Goal: Information Seeking & Learning: Learn about a topic

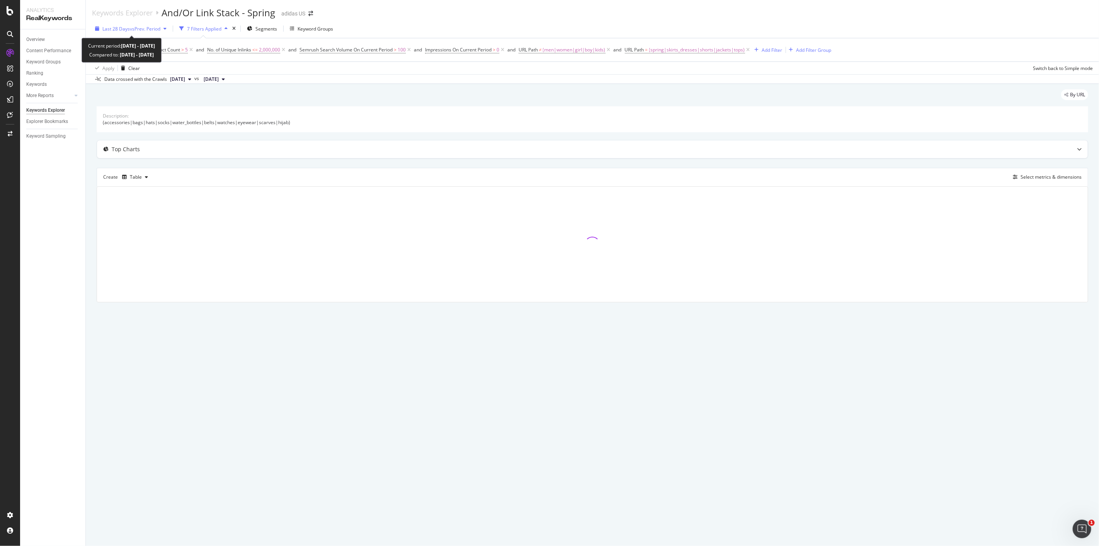
click at [142, 27] on span "vs Prev. Period" at bounding box center [145, 29] width 31 height 7
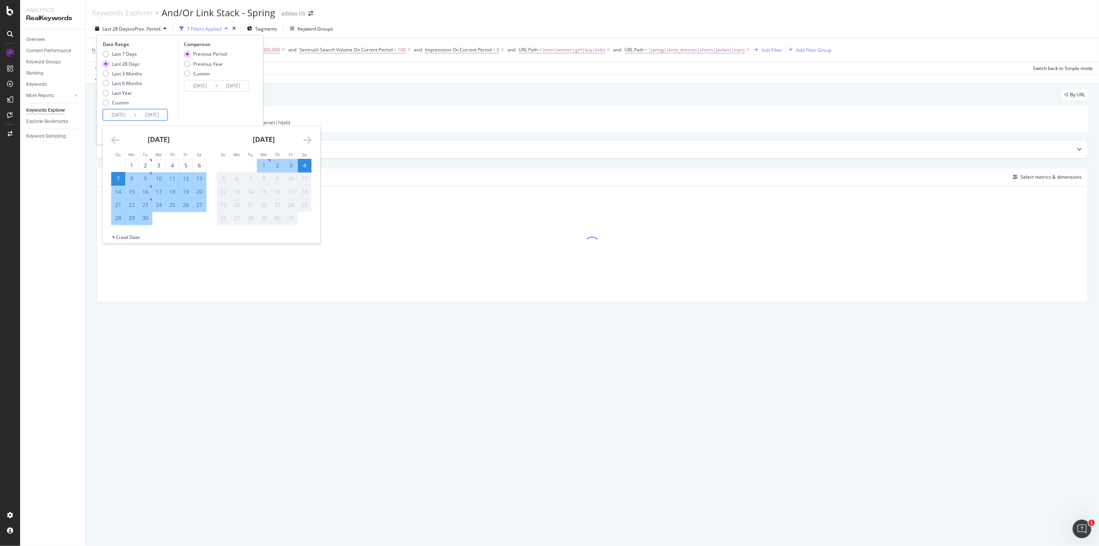
click at [139, 118] on input "[DATE]" at bounding box center [151, 114] width 31 height 11
click at [116, 141] on icon "Move backward to switch to the previous month." at bounding box center [115, 139] width 8 height 9
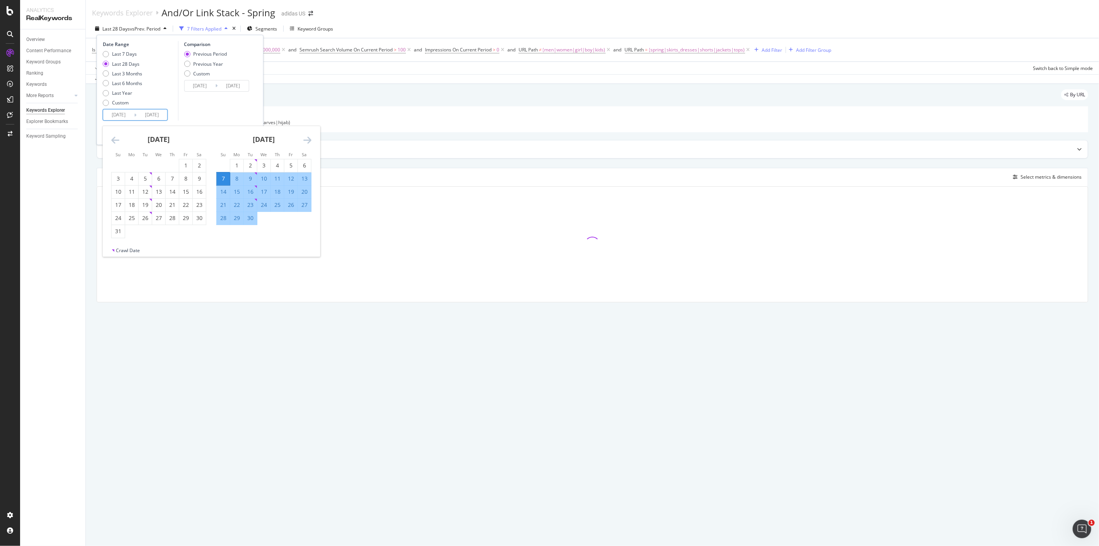
click at [116, 141] on icon "Move backward to switch to the previous month." at bounding box center [115, 139] width 8 height 9
click at [141, 170] on div "1" at bounding box center [145, 165] width 13 height 13
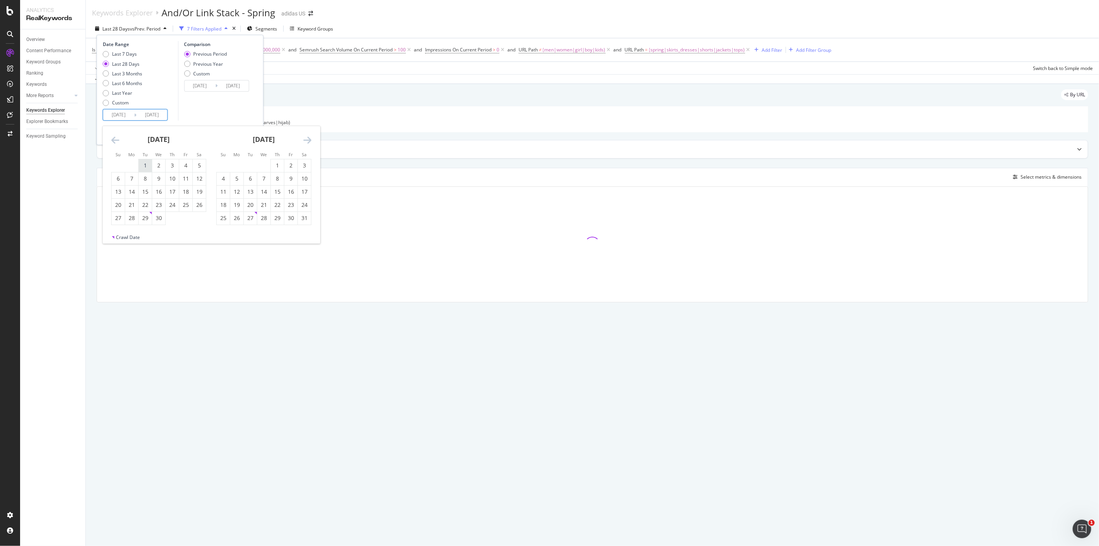
type input "[DATE]"
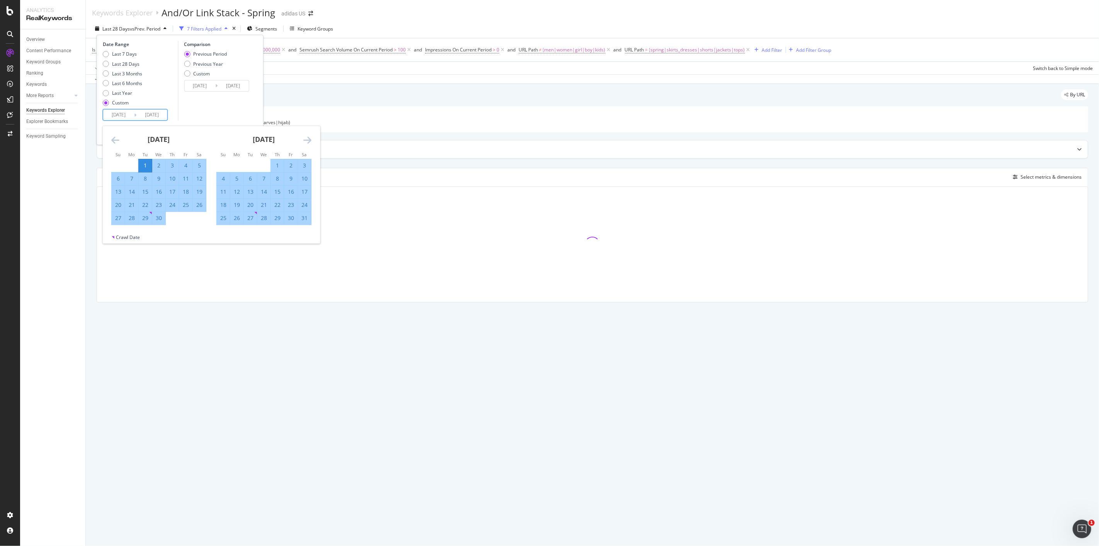
click at [311, 141] on div "[DATE] 1 2 3 4 5 6 7 8 9 10 11 12 13 14 15 16 17 18 19 20 21 22 23 24 25 26 27 …" at bounding box center [211, 180] width 217 height 108
click at [308, 139] on icon "Move forward to switch to the next month." at bounding box center [307, 139] width 8 height 9
click at [275, 219] on div "31" at bounding box center [277, 218] width 13 height 8
type input "[DATE]"
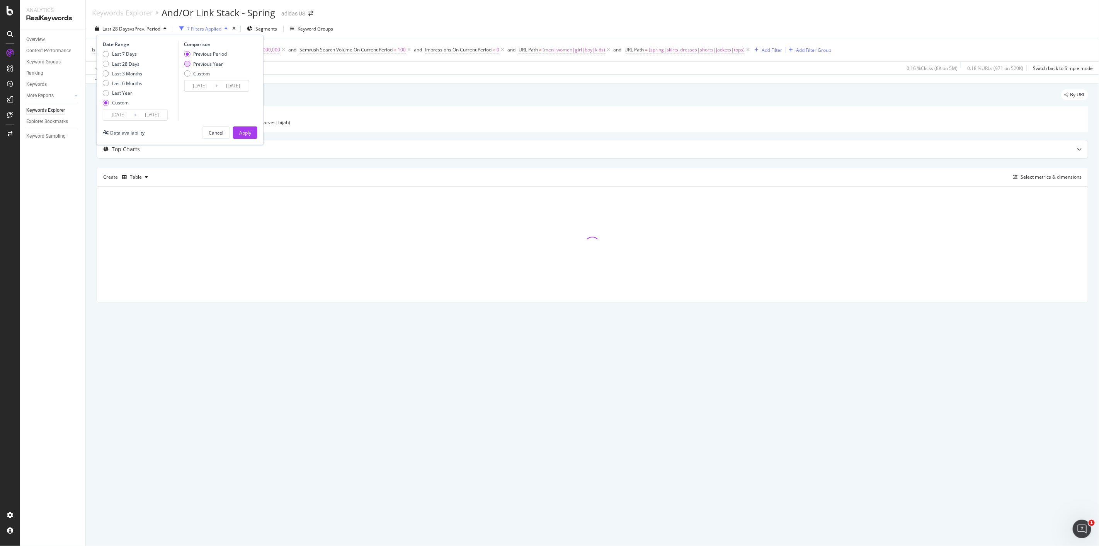
click at [213, 66] on div "Previous Year" at bounding box center [208, 64] width 30 height 7
type input "[DATE]"
click at [246, 133] on div "Apply" at bounding box center [245, 132] width 12 height 7
click at [132, 51] on icon at bounding box center [133, 50] width 7 height 8
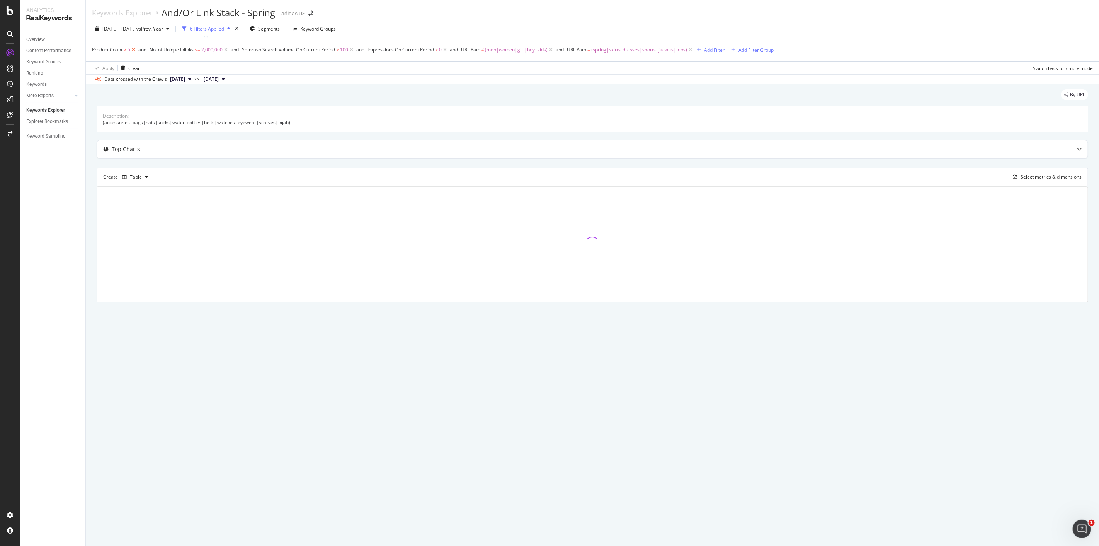
click at [136, 52] on icon at bounding box center [133, 50] width 7 height 8
click at [168, 52] on icon at bounding box center [168, 50] width 7 height 8
click at [200, 51] on icon at bounding box center [201, 50] width 7 height 8
click at [170, 52] on icon at bounding box center [169, 50] width 7 height 8
click at [230, 51] on span "(spring|skirts_dresses|shorts|jackets|tops)" at bounding box center [271, 49] width 96 height 11
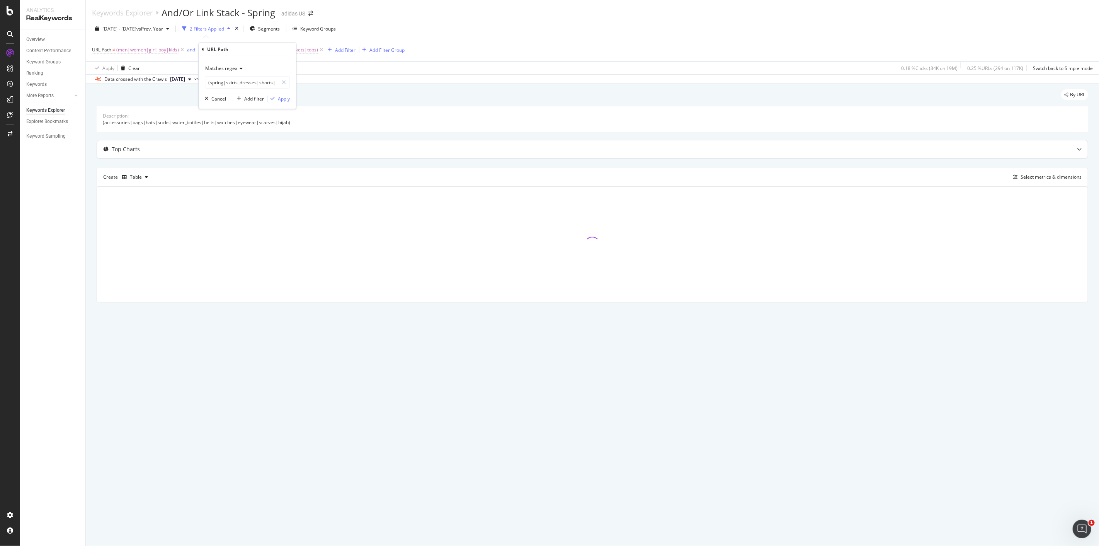
click at [239, 67] on icon at bounding box center [239, 68] width 5 height 5
click at [243, 145] on div "Contains" at bounding box center [248, 144] width 83 height 10
click at [226, 83] on input "(spring|skirts_dresses|shorts|jackets|tops)" at bounding box center [241, 82] width 73 height 12
type input "spring"
click at [289, 97] on div "Apply" at bounding box center [284, 98] width 12 height 7
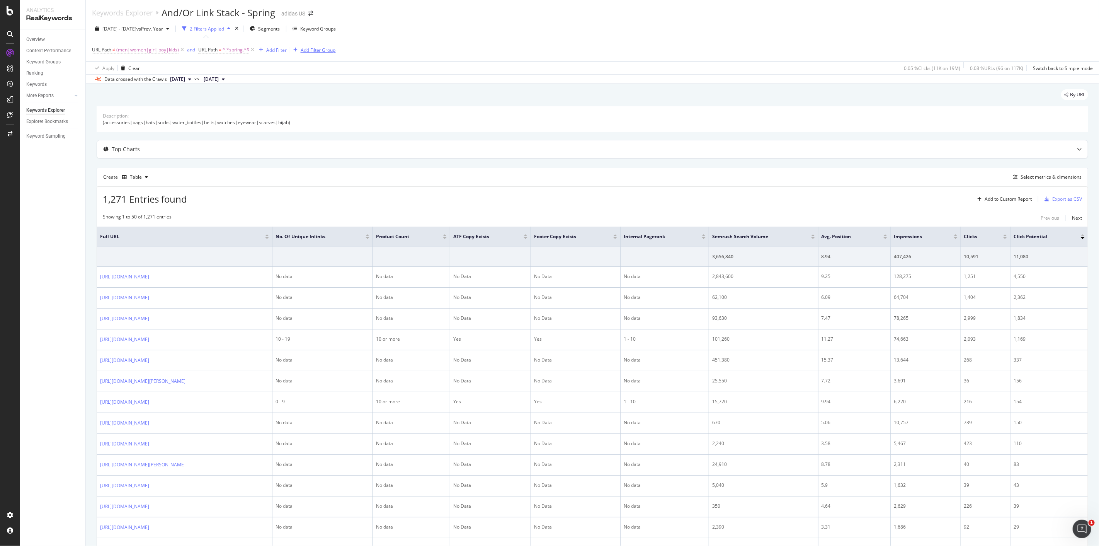
click at [325, 52] on div "Add Filter Group" at bounding box center [318, 50] width 35 height 7
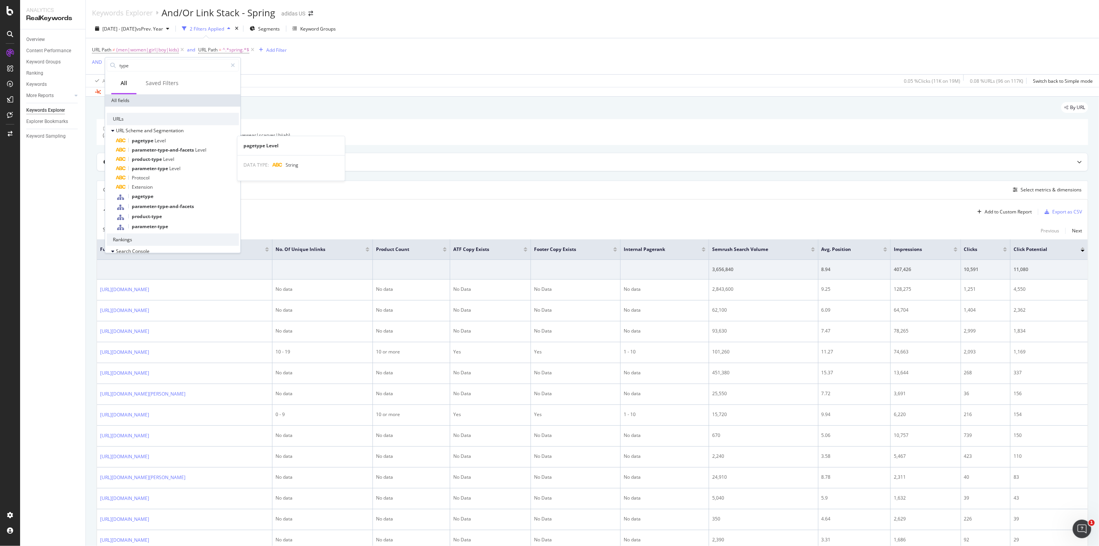
type input "type"
click at [187, 141] on div "pagetype Level" at bounding box center [177, 140] width 123 height 9
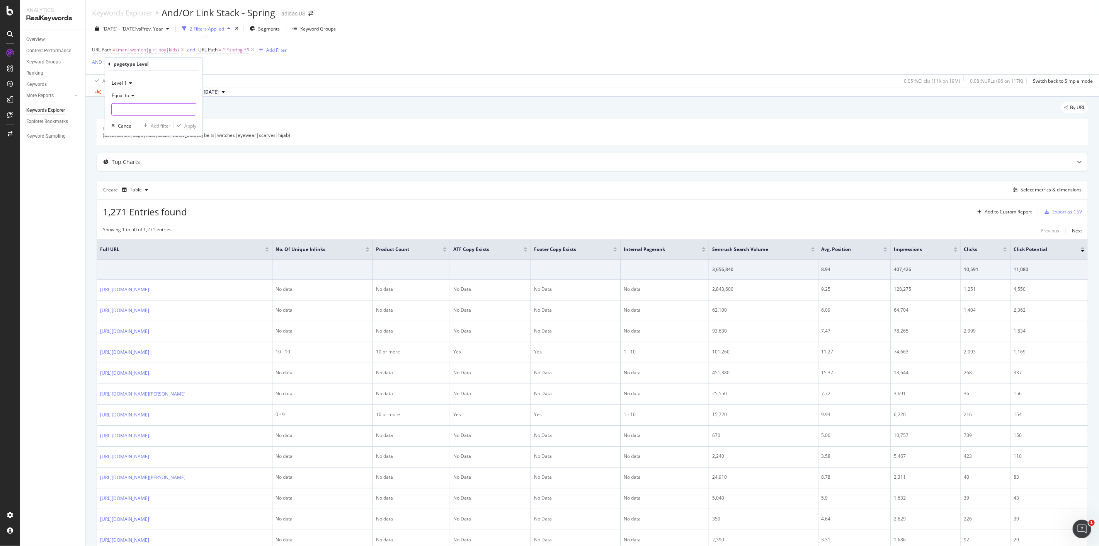
click at [133, 109] on input "text" at bounding box center [154, 109] width 84 height 12
click at [141, 134] on span "PLP" at bounding box center [141, 136] width 54 height 7
type input "PLP"
click at [189, 126] on div "Apply" at bounding box center [190, 125] width 12 height 7
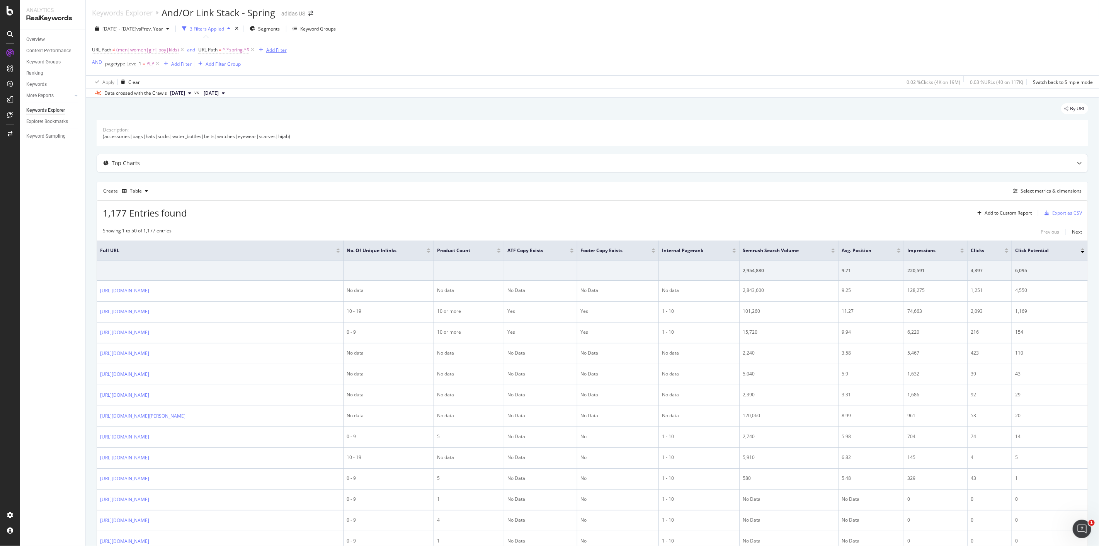
click at [269, 49] on div "Add Filter" at bounding box center [276, 50] width 20 height 7
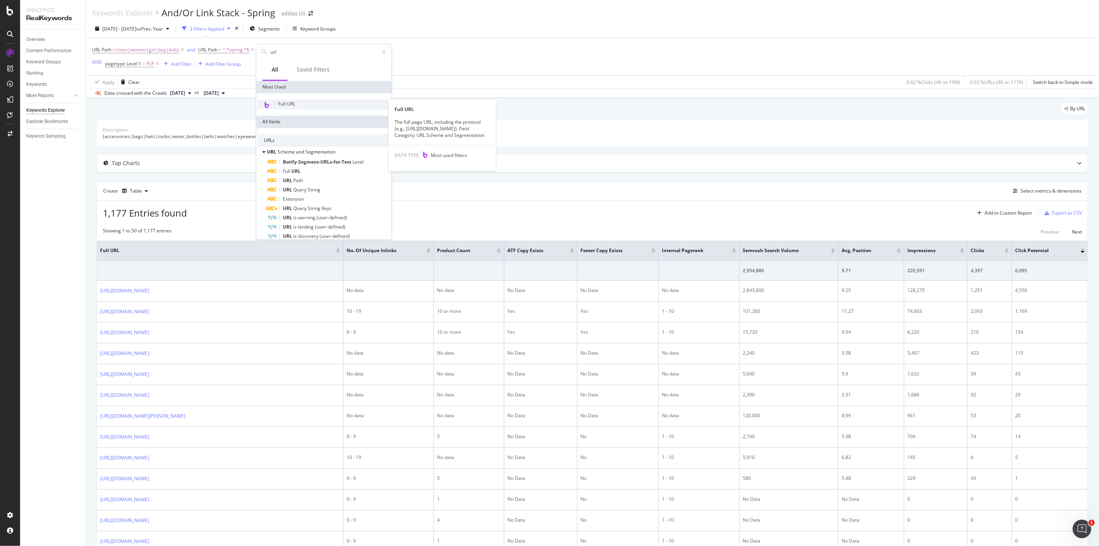
type input "url"
click at [328, 104] on div "Full URL" at bounding box center [324, 104] width 132 height 10
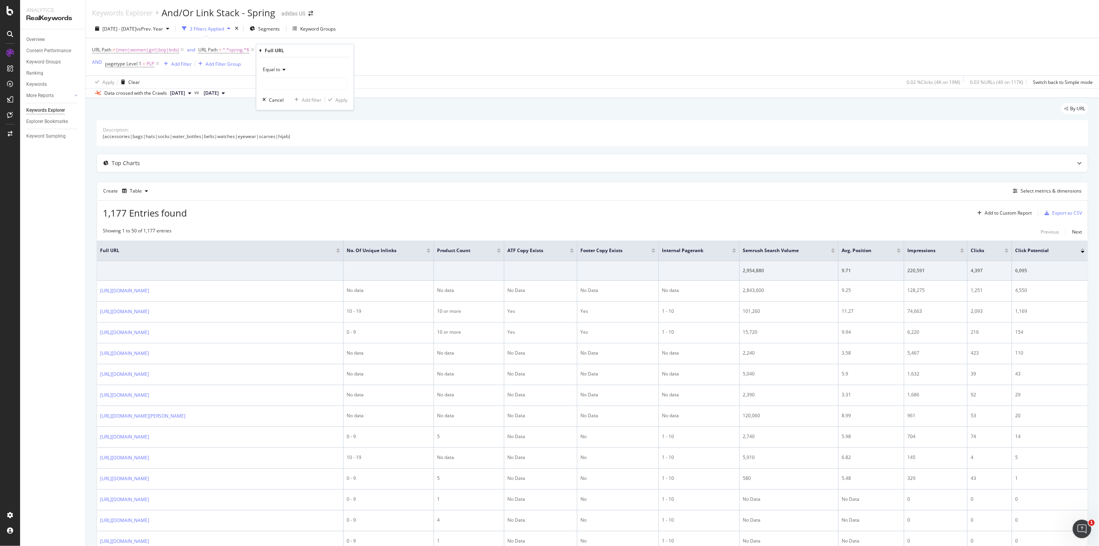
click at [277, 68] on span "Equal to" at bounding box center [271, 69] width 17 height 7
click at [302, 155] on div "Doesn't contain" at bounding box center [305, 156] width 83 height 10
click at [299, 82] on input "text" at bounding box center [305, 83] width 84 height 12
click at [308, 82] on input "text" at bounding box center [305, 83] width 84 height 12
type input "?grid=true"
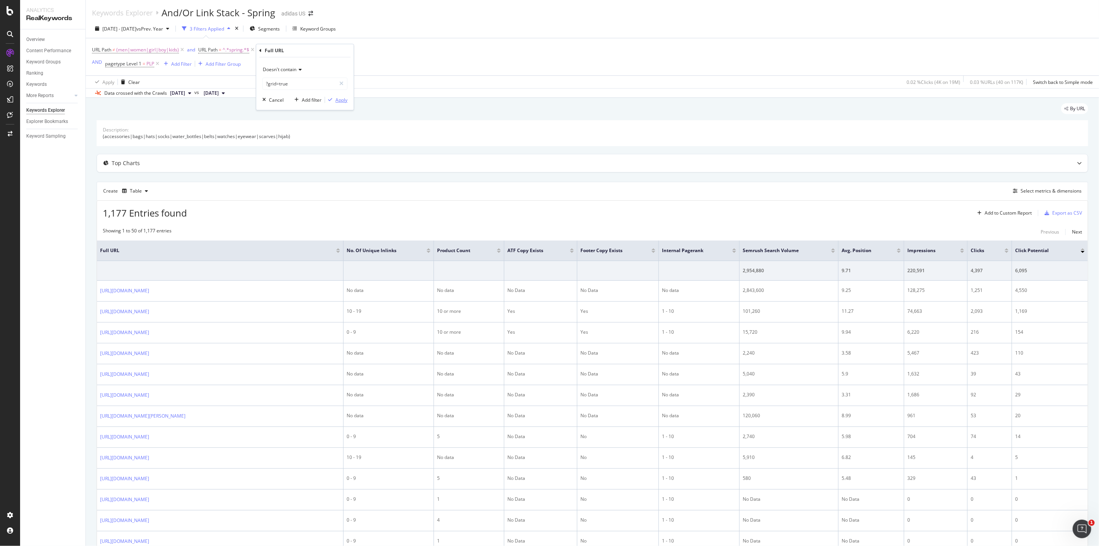
click at [328, 98] on icon "button" at bounding box center [330, 99] width 4 height 5
click at [1052, 212] on div "Export as CSV" at bounding box center [1067, 212] width 30 height 7
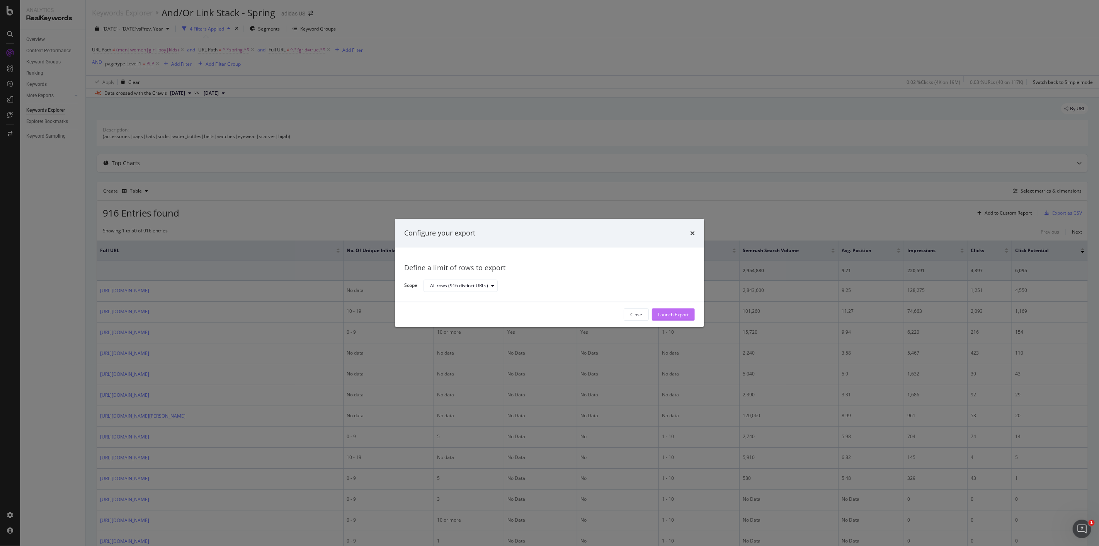
click at [683, 310] on div "Launch Export" at bounding box center [673, 315] width 31 height 12
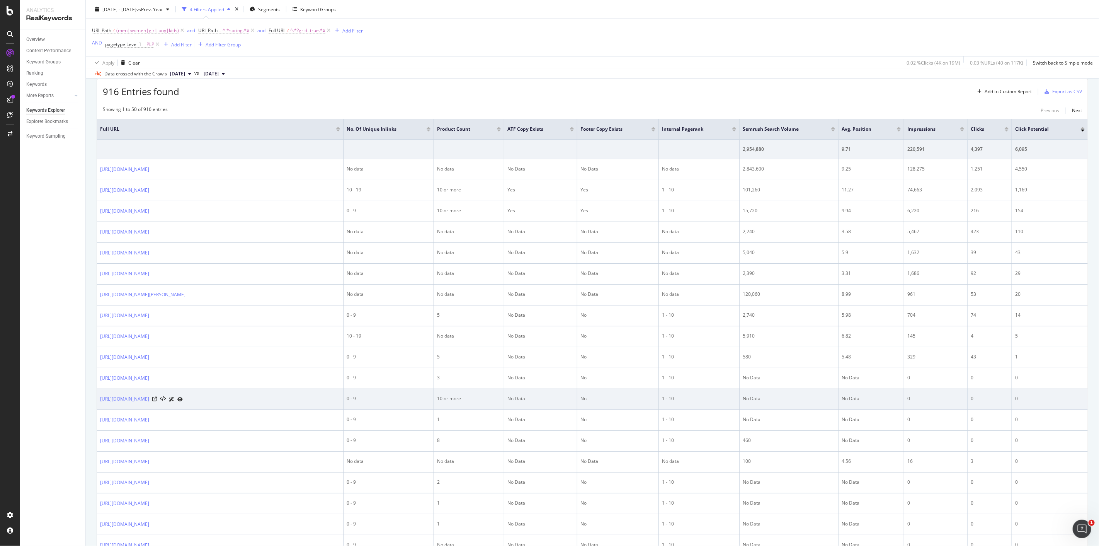
scroll to position [129, 0]
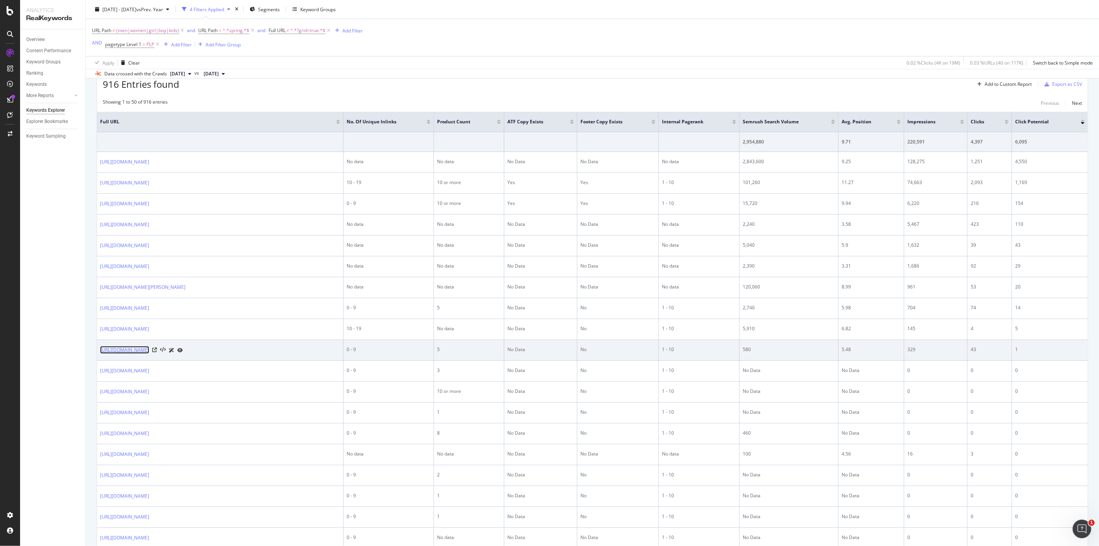
click at [149, 350] on link "[URL][DOMAIN_NAME]" at bounding box center [124, 350] width 49 height 8
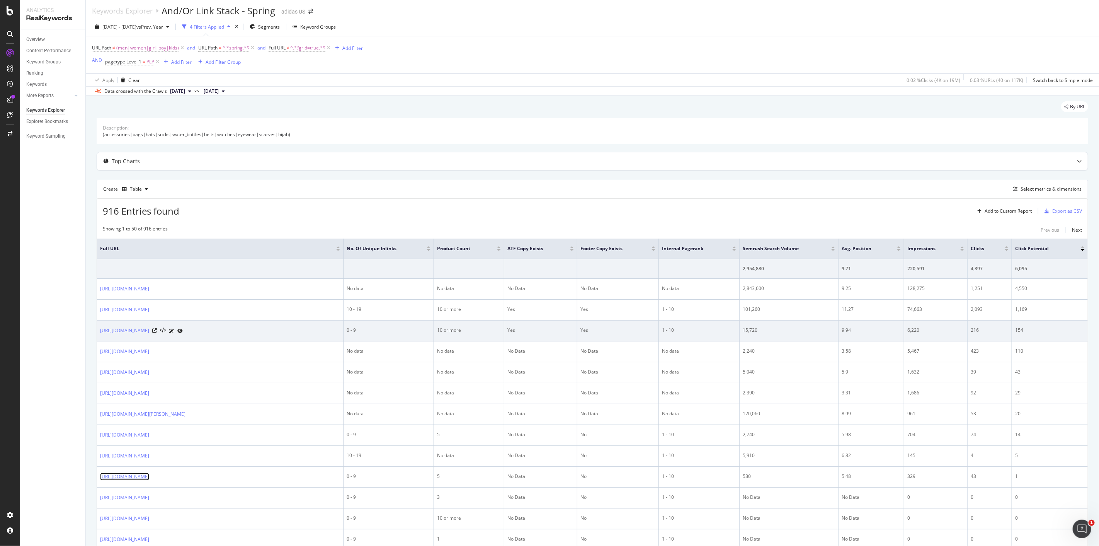
scroll to position [0, 0]
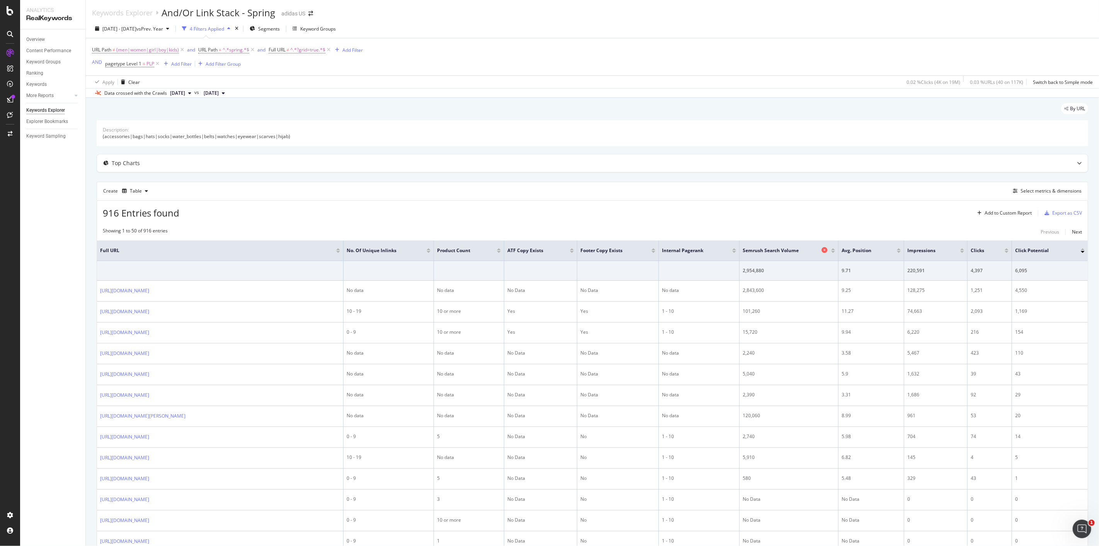
click at [757, 250] on span "Semrush Search Volume" at bounding box center [781, 250] width 77 height 7
click at [832, 253] on div at bounding box center [833, 252] width 4 height 2
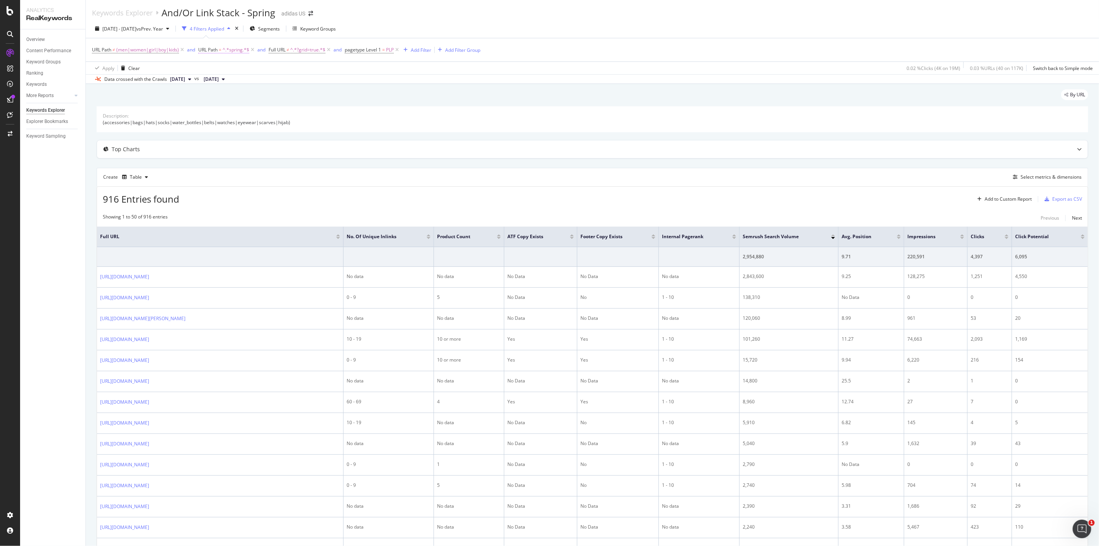
click at [222, 49] on span "URL Path = ^.*spring.*$" at bounding box center [223, 49] width 51 height 7
click at [253, 84] on input "spring" at bounding box center [241, 82] width 73 height 12
type input "summer"
click at [273, 96] on icon "button" at bounding box center [272, 98] width 4 height 5
click at [1055, 197] on div "Export as CSV" at bounding box center [1067, 199] width 30 height 7
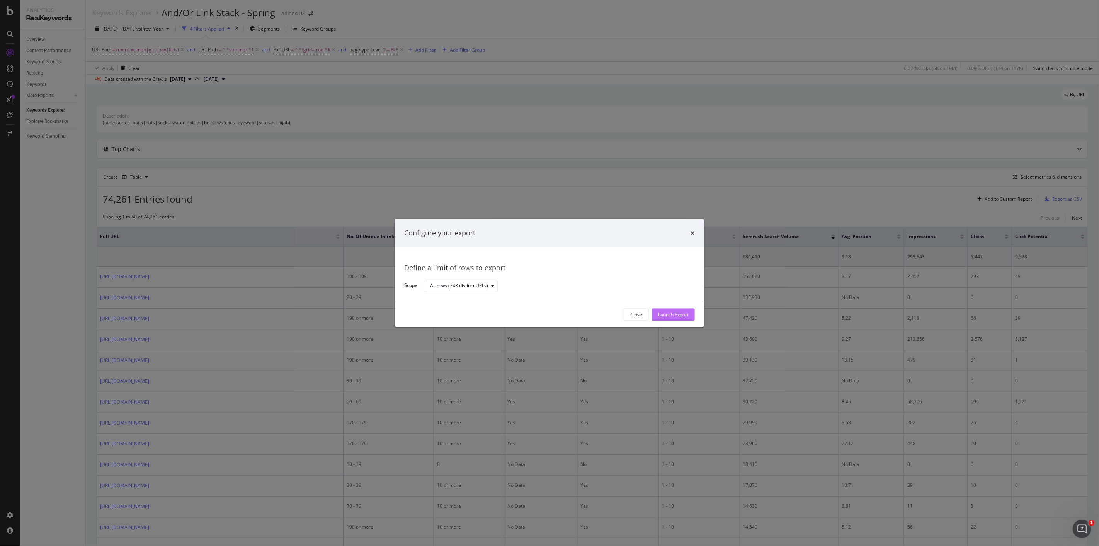
click at [682, 315] on div "Launch Export" at bounding box center [673, 314] width 31 height 7
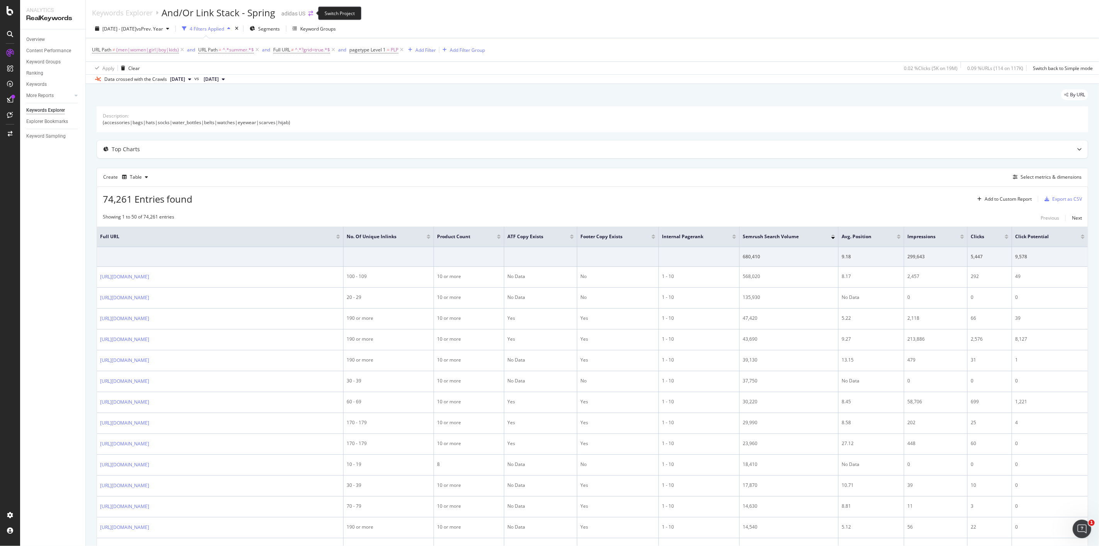
click at [308, 12] on icon "arrow-right-arrow-left" at bounding box center [310, 13] width 5 height 5
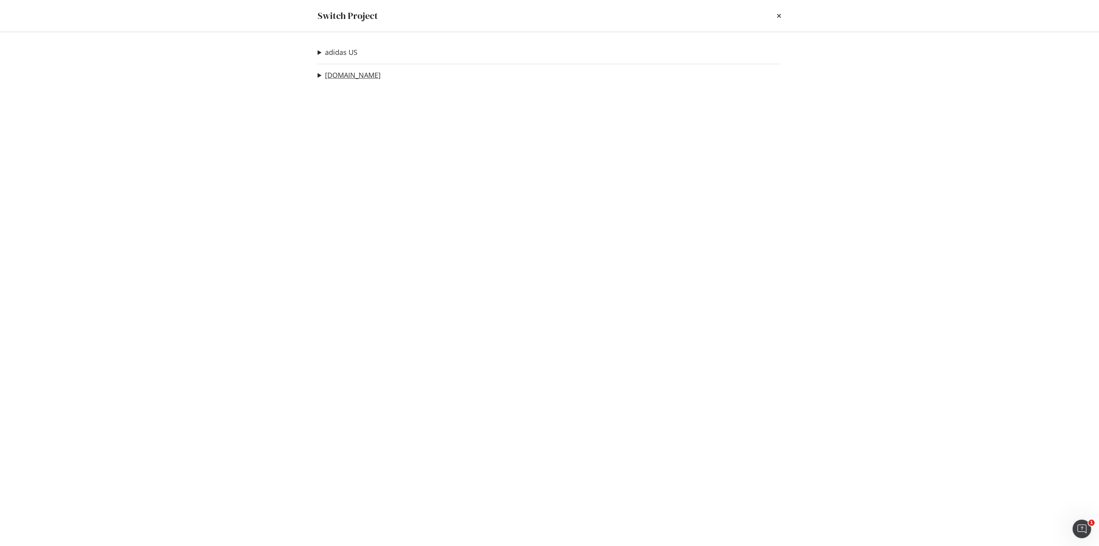
click at [338, 76] on link "[DOMAIN_NAME]" at bounding box center [353, 75] width 56 height 8
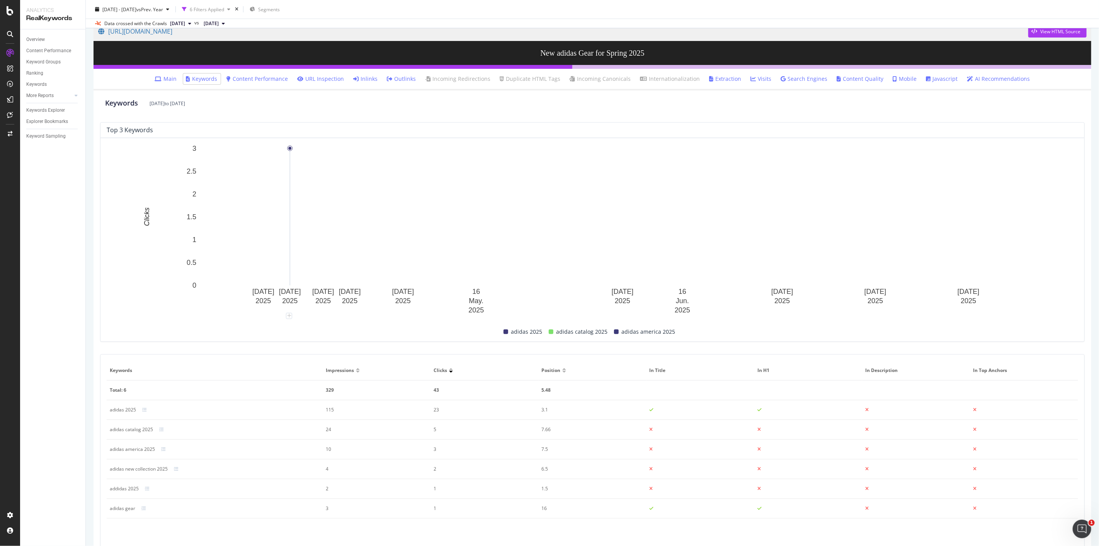
scroll to position [75, 0]
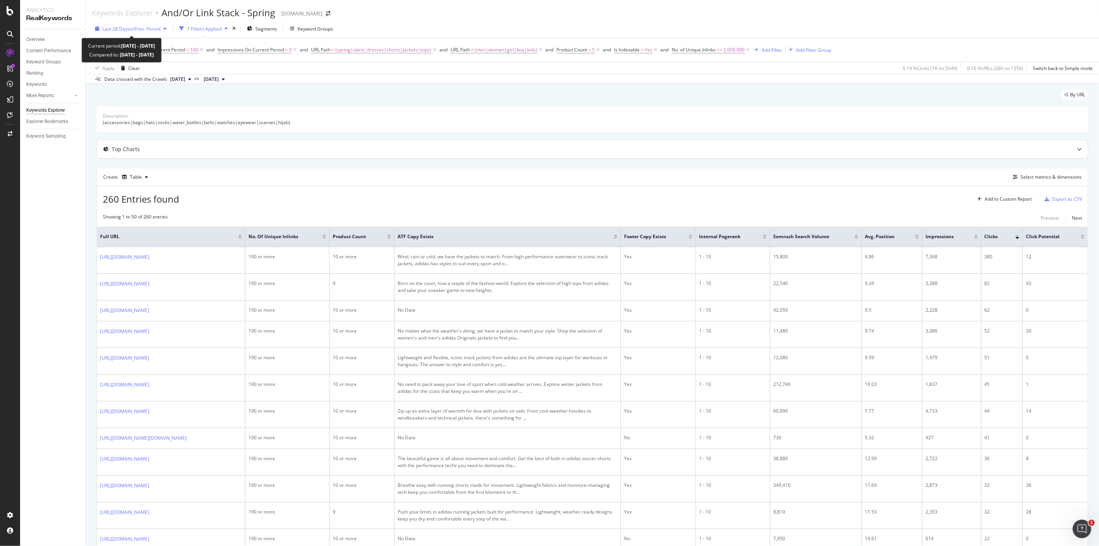
click at [164, 27] on div "button" at bounding box center [164, 28] width 9 height 5
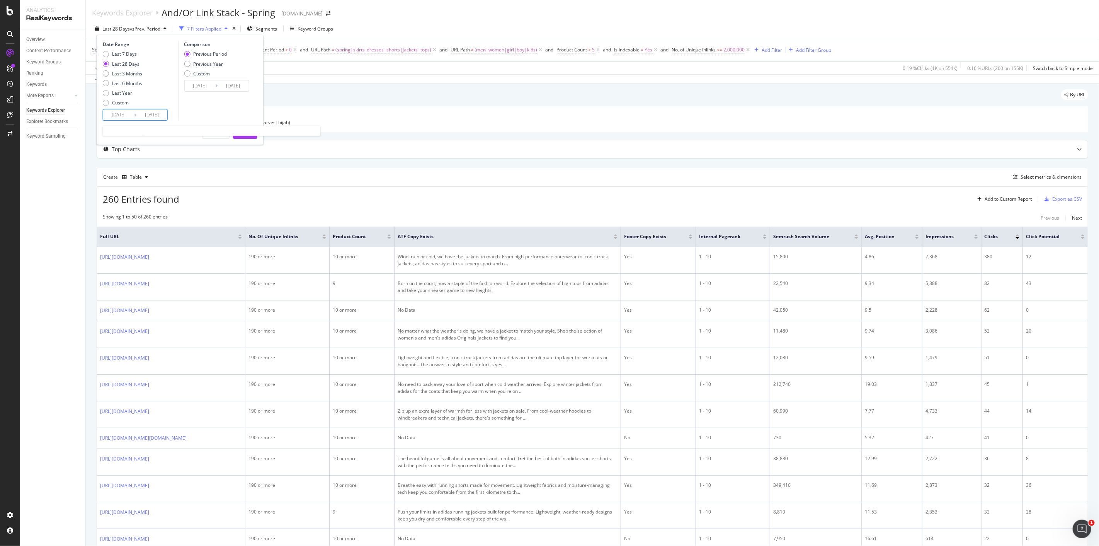
click at [129, 118] on input "[DATE]" at bounding box center [118, 114] width 31 height 11
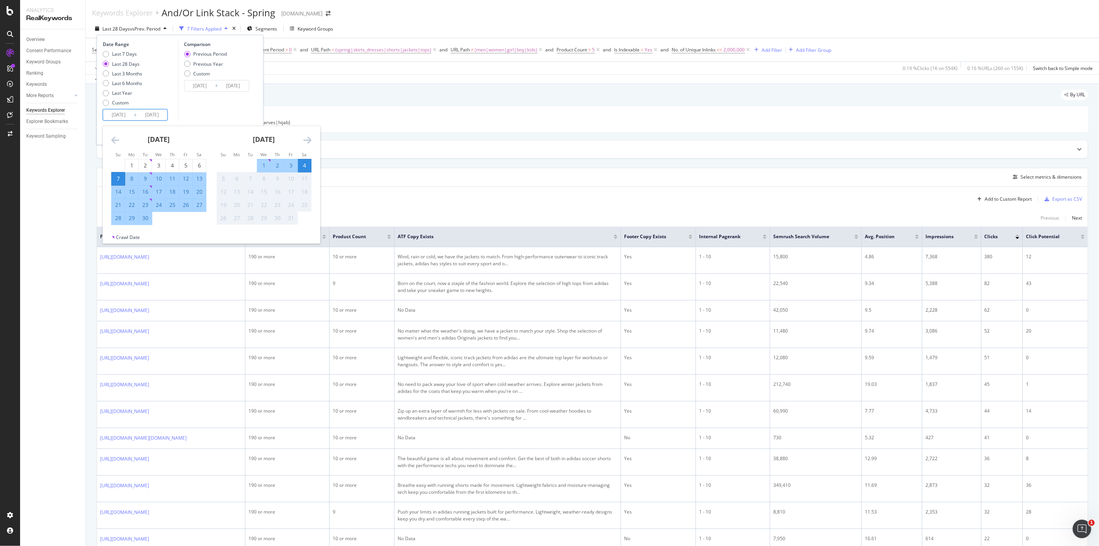
click at [112, 137] on icon "Move backward to switch to the previous month." at bounding box center [115, 139] width 8 height 9
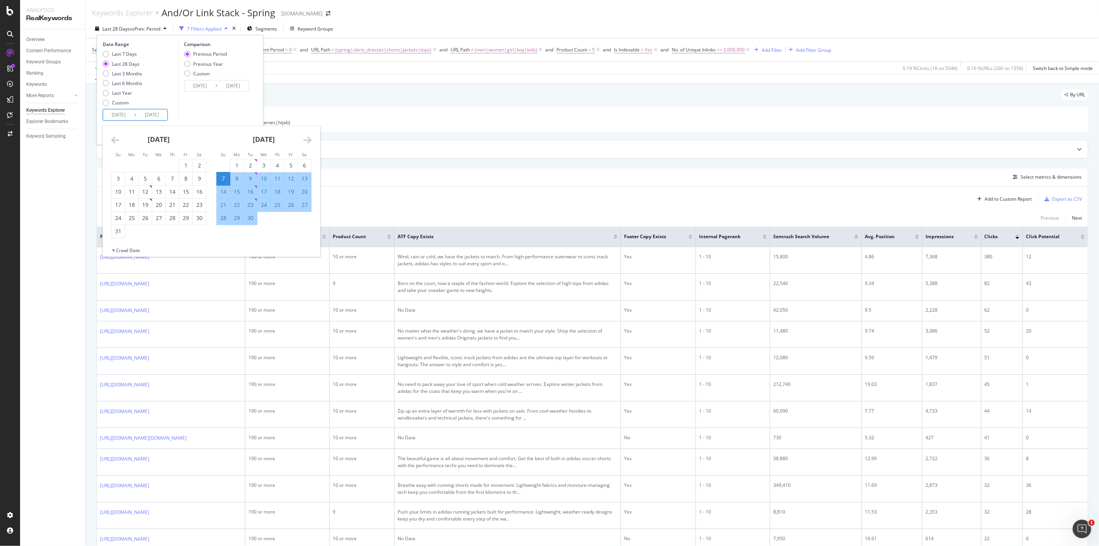
click at [112, 137] on icon "Move backward to switch to the previous month." at bounding box center [115, 139] width 8 height 9
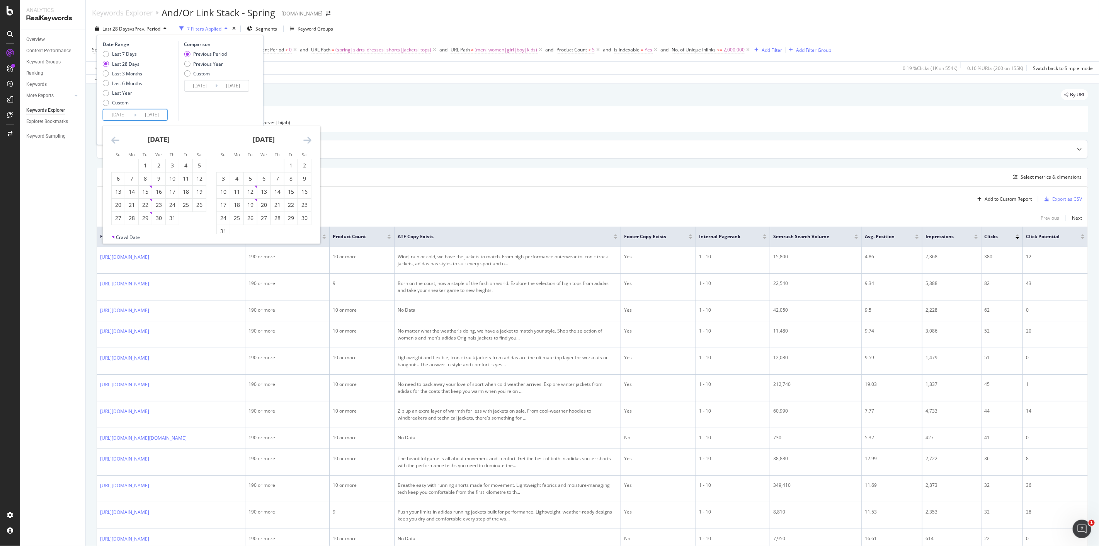
click at [112, 137] on icon "Move backward to switch to the previous month." at bounding box center [115, 139] width 8 height 9
click at [145, 167] on div "1" at bounding box center [145, 166] width 13 height 8
type input "[DATE]"
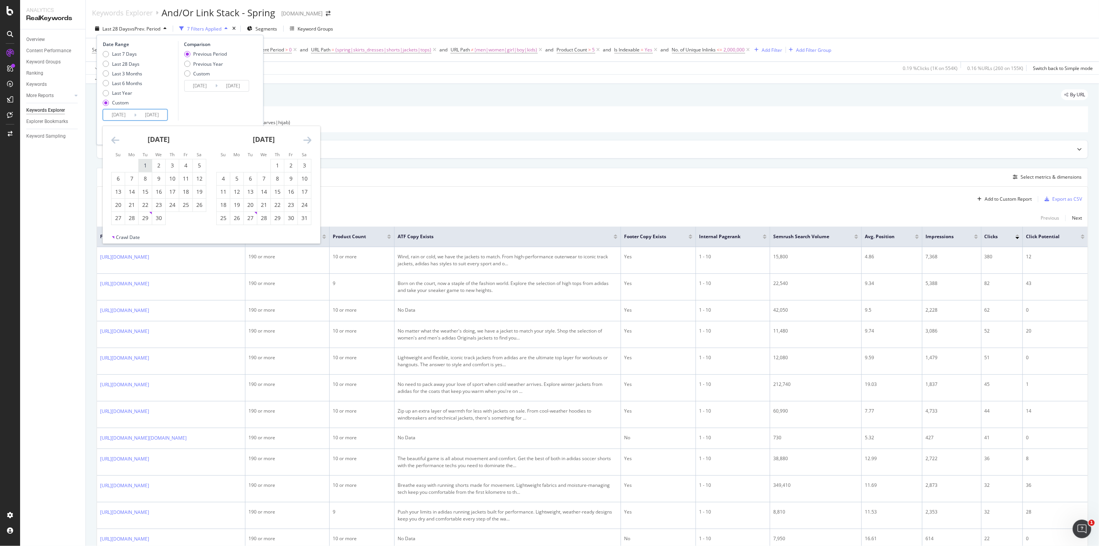
type input "[DATE]"
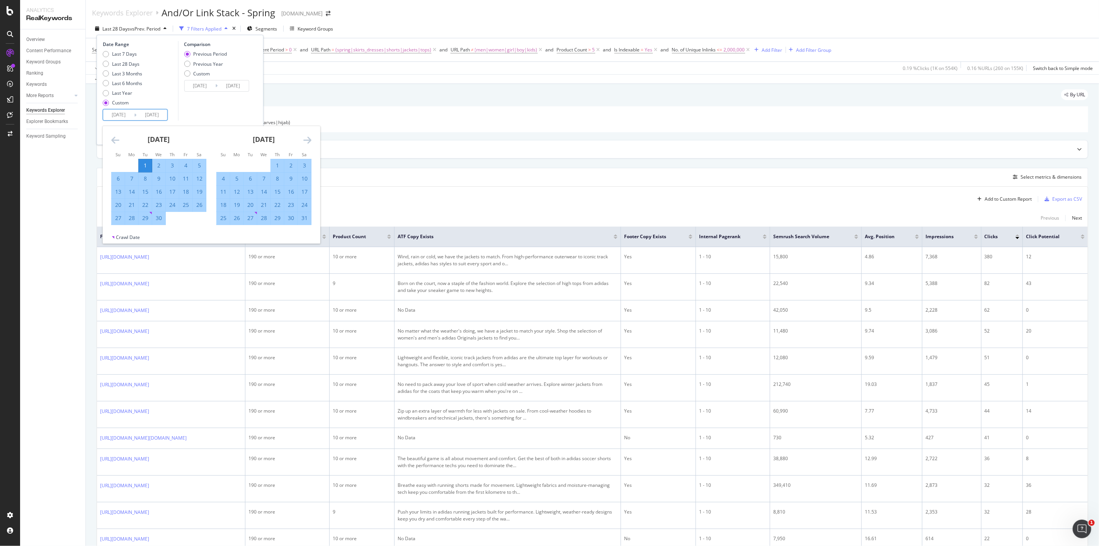
click at [307, 141] on icon "Move forward to switch to the next month." at bounding box center [307, 139] width 8 height 9
click at [308, 140] on icon "Move forward to switch to the next month." at bounding box center [307, 139] width 8 height 9
click at [276, 221] on div "31" at bounding box center [277, 218] width 13 height 8
type input "[DATE]"
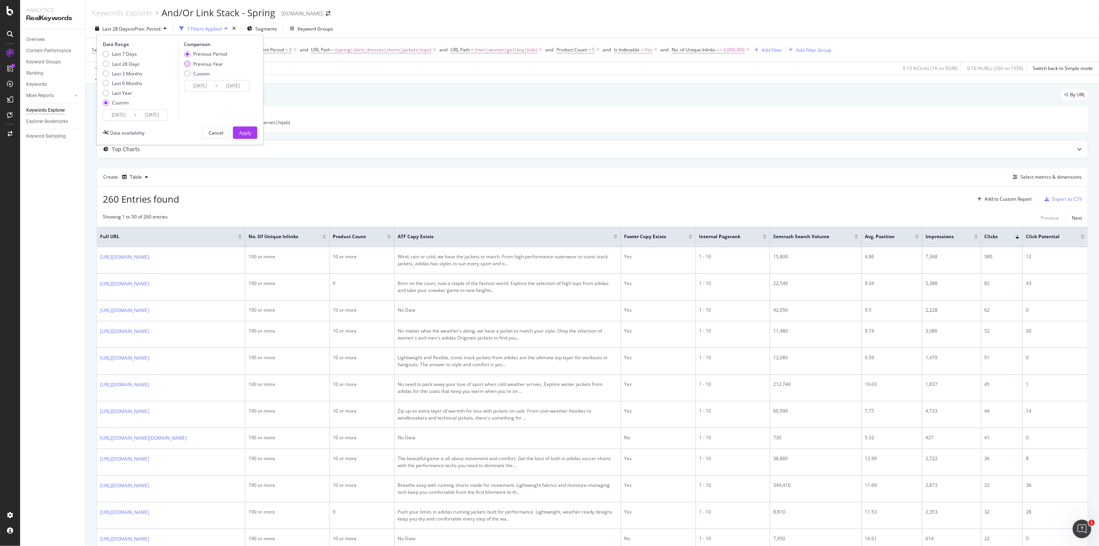
click at [193, 61] on div "Previous Year" at bounding box center [208, 64] width 30 height 7
type input "[DATE]"
click at [242, 138] on div "Apply" at bounding box center [245, 133] width 12 height 12
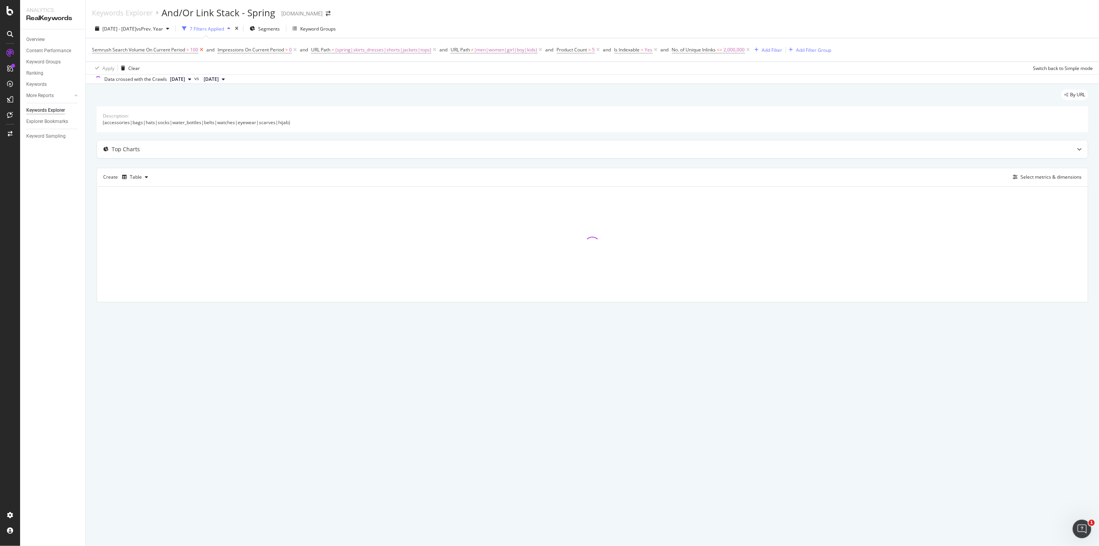
click at [203, 48] on icon at bounding box center [201, 50] width 7 height 8
click at [172, 51] on icon at bounding box center [169, 50] width 7 height 8
click at [379, 51] on icon at bounding box center [379, 50] width 7 height 8
click at [379, 51] on span "No. of Unique Inlinks" at bounding box center [360, 49] width 44 height 7
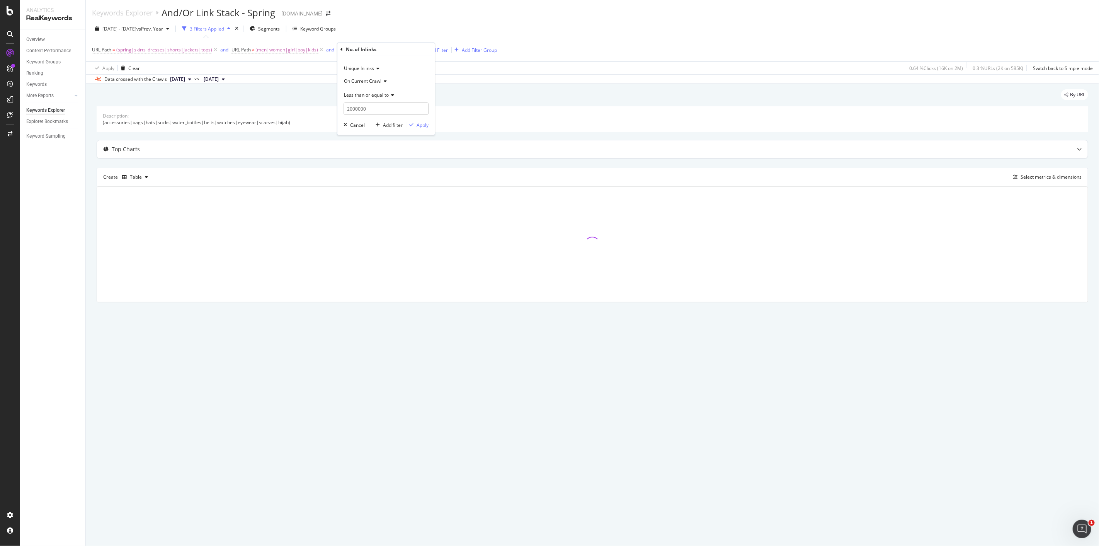
click at [403, 29] on div "2025 Apr. 1st - Jul. 31st vs Prev. Year 3 Filters Applied Segments Keyword Grou…" at bounding box center [592, 29] width 1013 height 15
click at [413, 51] on icon at bounding box center [414, 50] width 7 height 8
click at [194, 51] on span "(spring|skirts_dresses|shorts|jackets|tops)" at bounding box center [164, 49] width 96 height 11
click at [131, 69] on icon at bounding box center [133, 68] width 5 height 5
click at [143, 146] on div "Contains" at bounding box center [141, 144] width 83 height 10
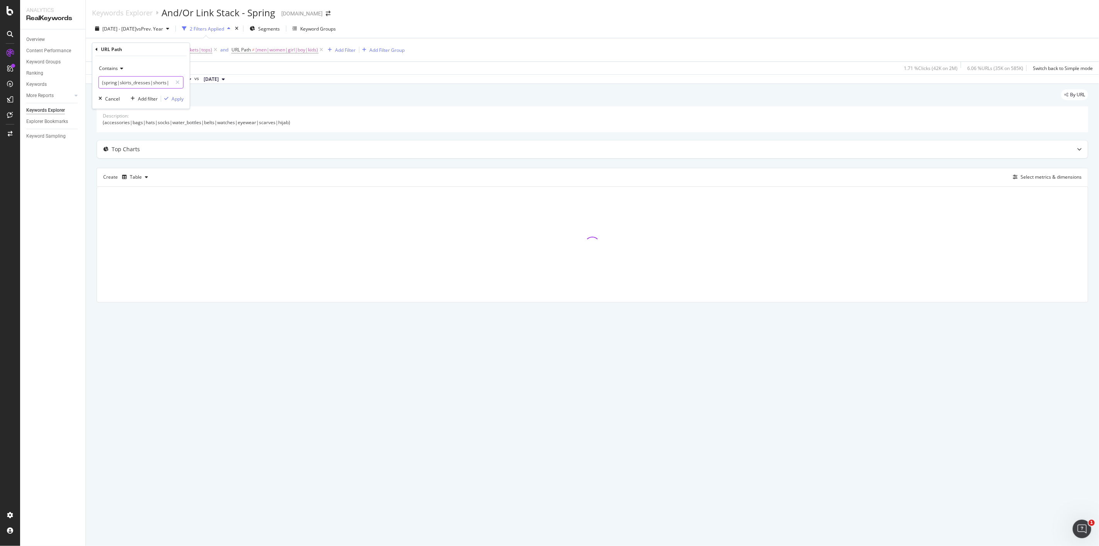
click at [137, 82] on input "(spring|skirts_dresses|shorts|jackets|tops)" at bounding box center [135, 82] width 73 height 12
type input "spring"
click at [165, 96] on icon "button" at bounding box center [166, 98] width 4 height 5
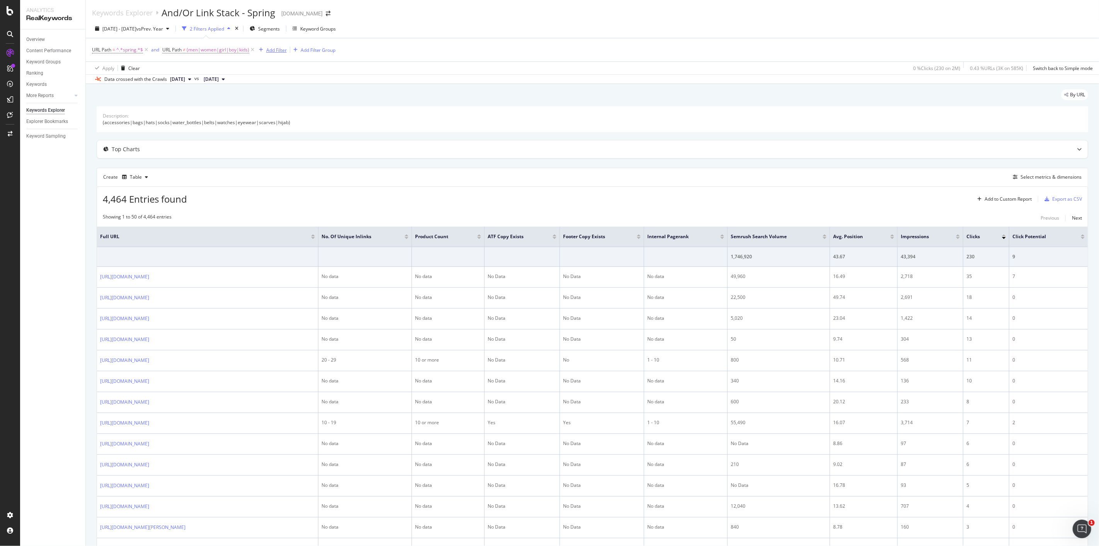
click at [279, 51] on div "Add Filter" at bounding box center [276, 50] width 20 height 7
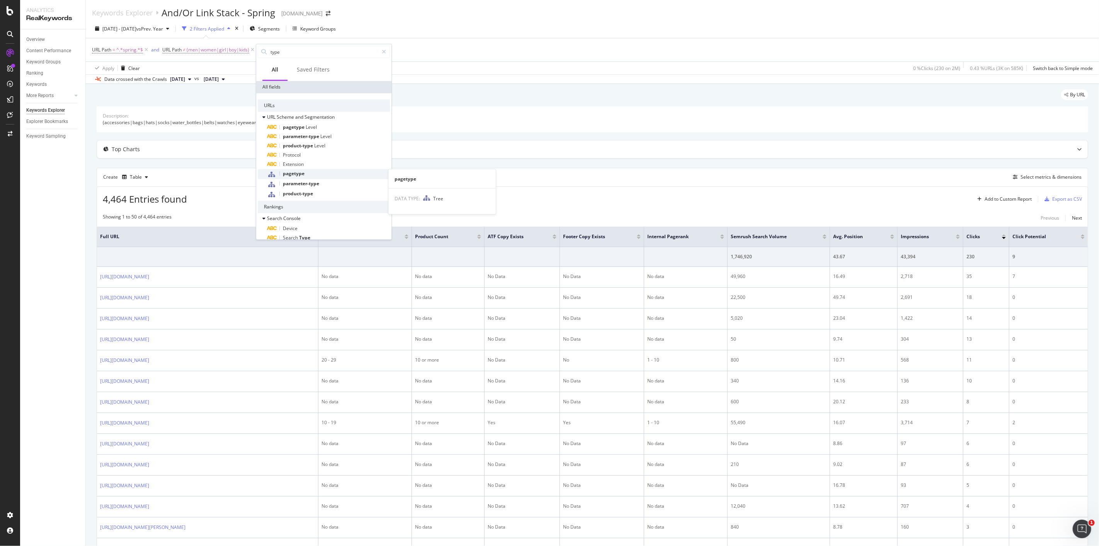
type input "type"
click at [316, 172] on div "pagetype" at bounding box center [328, 174] width 123 height 10
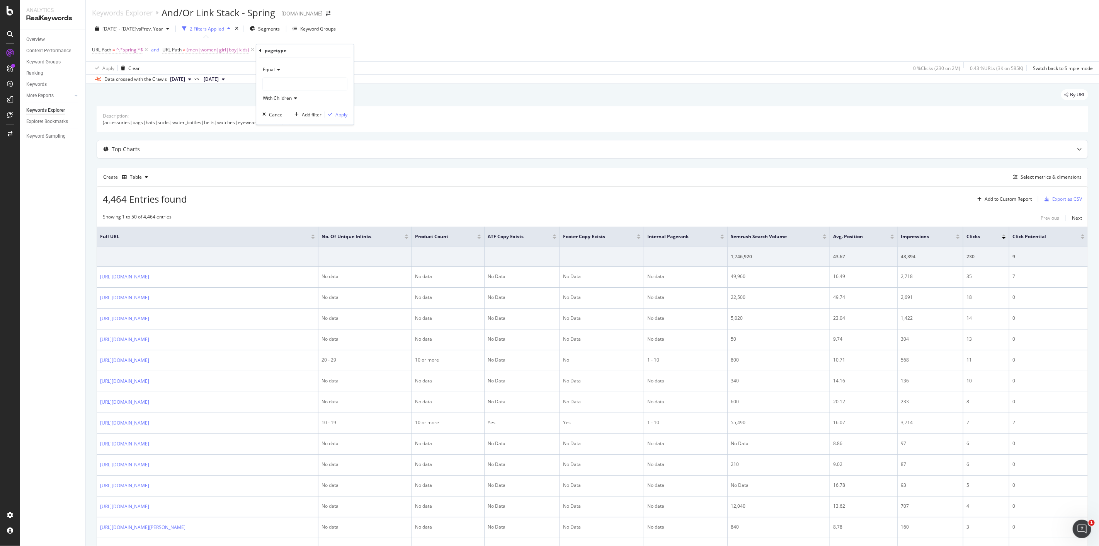
click at [277, 99] on span "With Children" at bounding box center [277, 98] width 29 height 7
click at [271, 68] on span "Equal" at bounding box center [269, 69] width 12 height 7
click at [490, 121] on div "(accessories|bags|hats|socks|water_bottles|belts|watches|eyewear|scarves|hijab)" at bounding box center [592, 122] width 979 height 7
click at [326, 51] on div "Add Filter" at bounding box center [321, 50] width 20 height 7
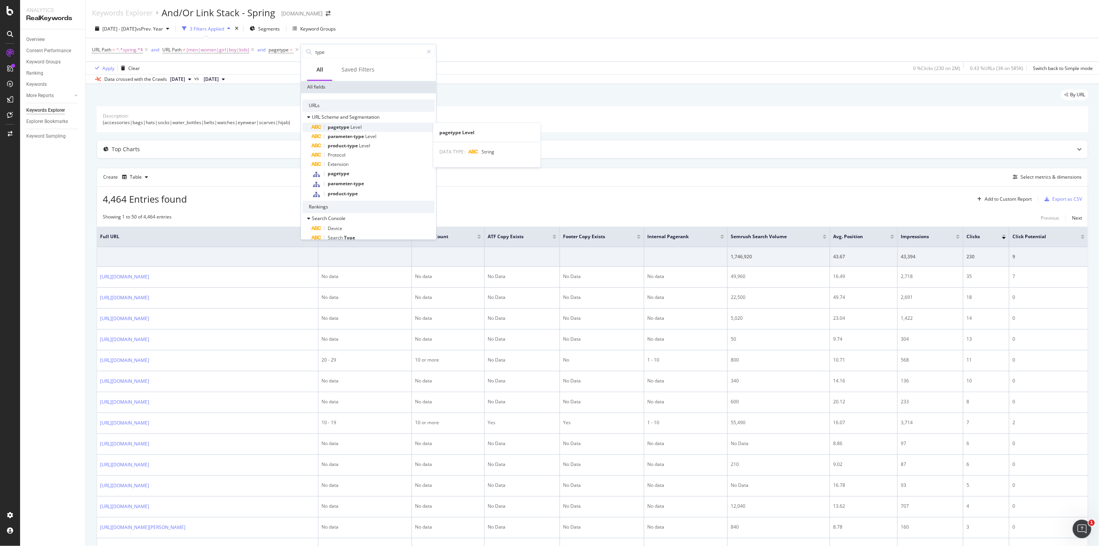
click at [369, 124] on div "pagetype Level" at bounding box center [373, 126] width 123 height 9
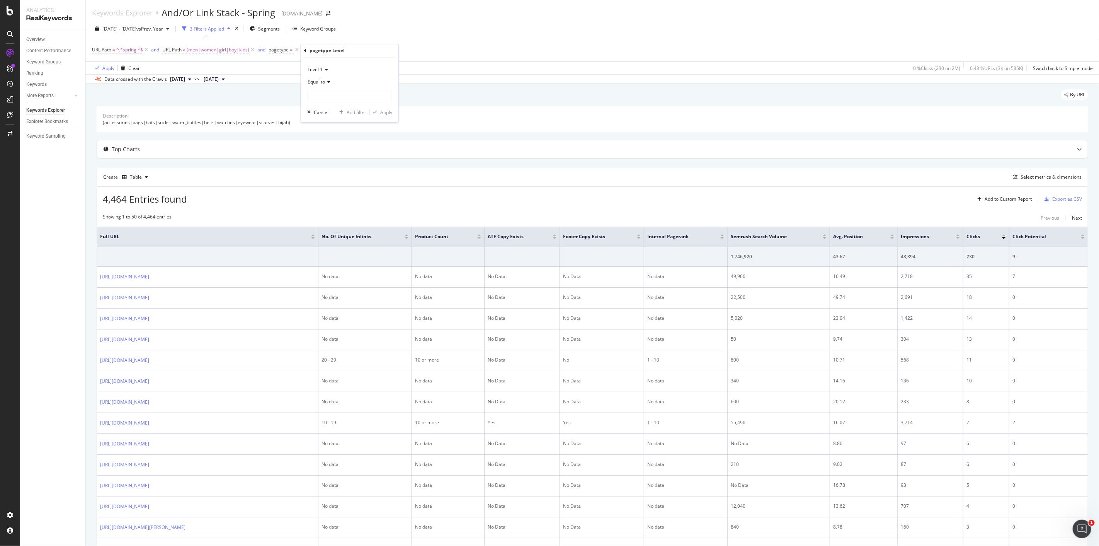
click at [324, 85] on div "Equal to" at bounding box center [349, 82] width 85 height 12
click at [354, 74] on div "Level 1" at bounding box center [349, 69] width 85 height 12
click at [344, 84] on div "Level 1" at bounding box center [350, 85] width 83 height 10
click at [342, 94] on input "text" at bounding box center [350, 96] width 84 height 12
click at [349, 106] on span "PDPs" at bounding box center [335, 106] width 51 height 7
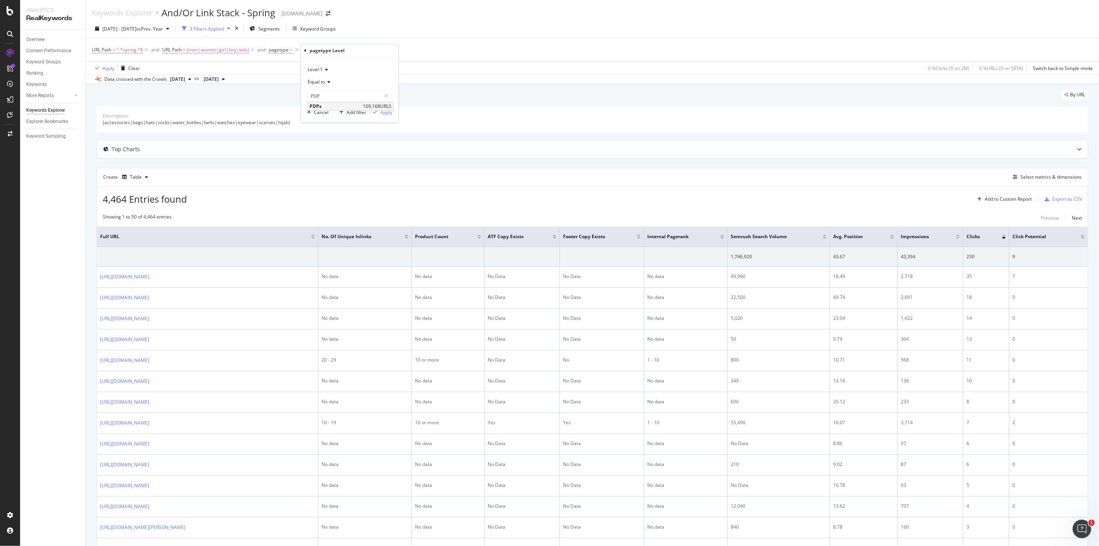
type input "PDPs"
click at [378, 114] on div "button" at bounding box center [375, 112] width 10 height 5
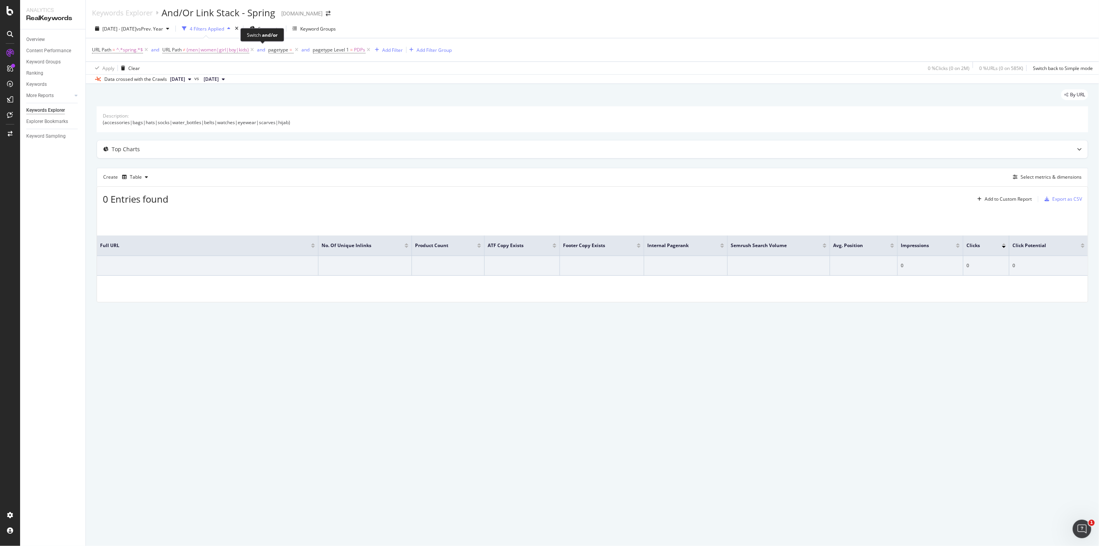
click at [267, 49] on span "and" at bounding box center [262, 49] width 13 height 11
click at [289, 51] on span "pagetype =" at bounding box center [281, 49] width 25 height 7
click at [287, 79] on div at bounding box center [318, 83] width 84 height 12
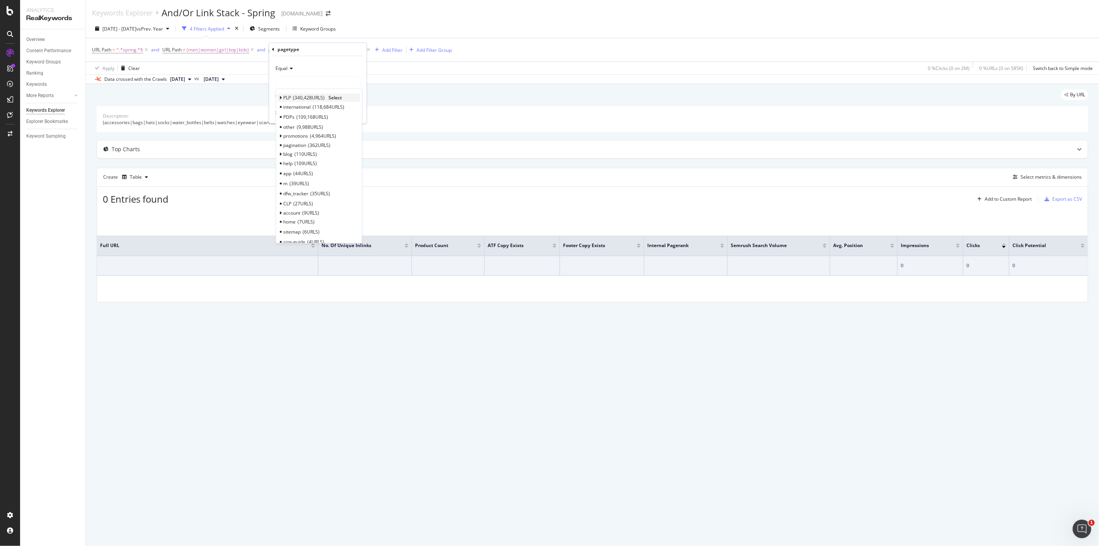
click at [292, 99] on div "PLP 340,428 URLS" at bounding box center [304, 97] width 41 height 7
click at [335, 98] on span "Select" at bounding box center [336, 97] width 14 height 7
click at [299, 98] on span "With Children" at bounding box center [290, 97] width 29 height 7
click at [304, 112] on span "With Children" at bounding box center [295, 113] width 32 height 7
click at [356, 113] on div "Apply" at bounding box center [355, 113] width 12 height 7
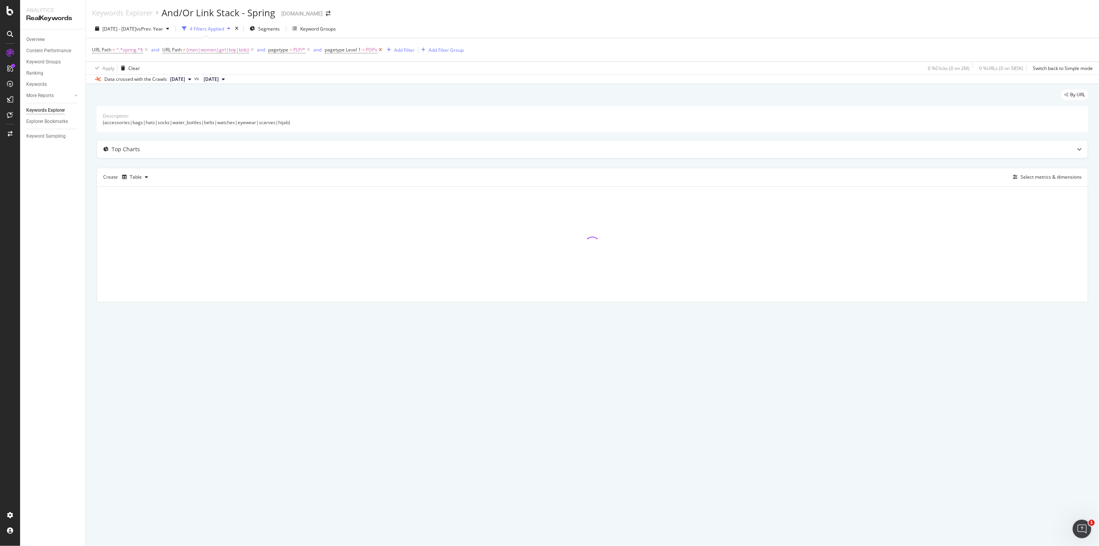
click at [383, 50] on icon at bounding box center [381, 50] width 7 height 8
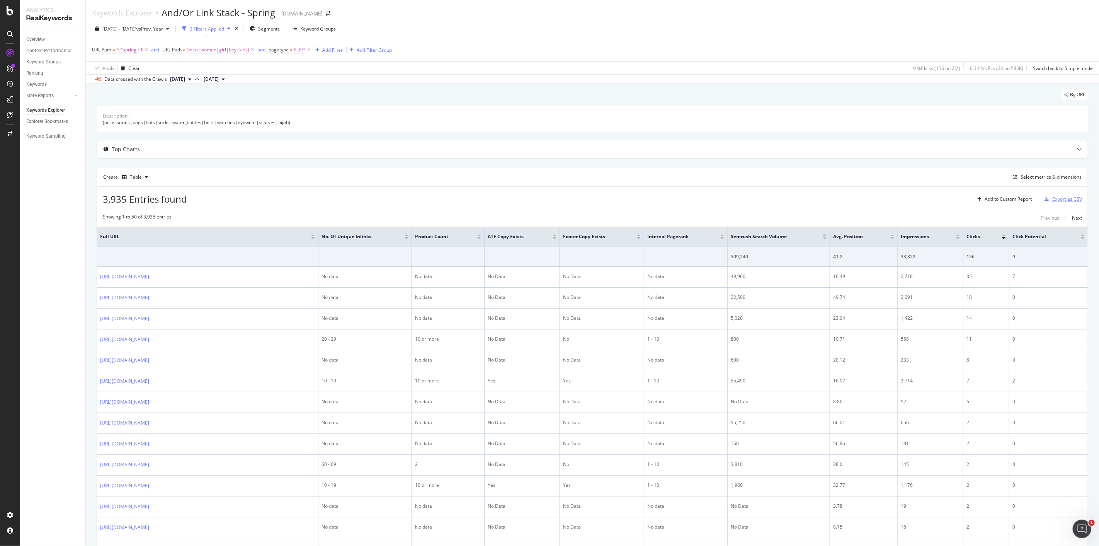
click at [1045, 203] on div "Export as CSV" at bounding box center [1061, 199] width 41 height 12
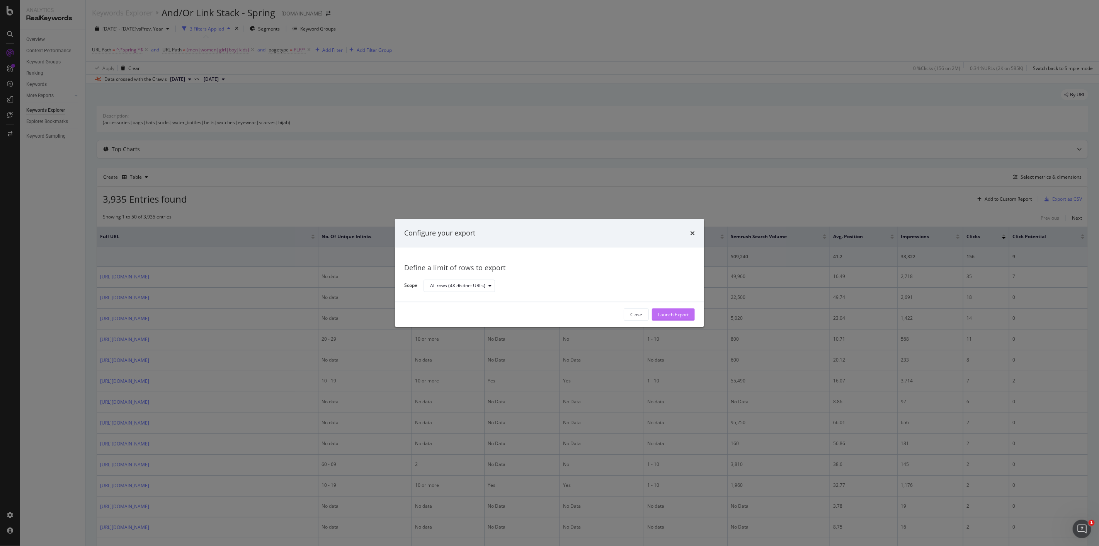
click at [663, 316] on div "Launch Export" at bounding box center [673, 314] width 31 height 7
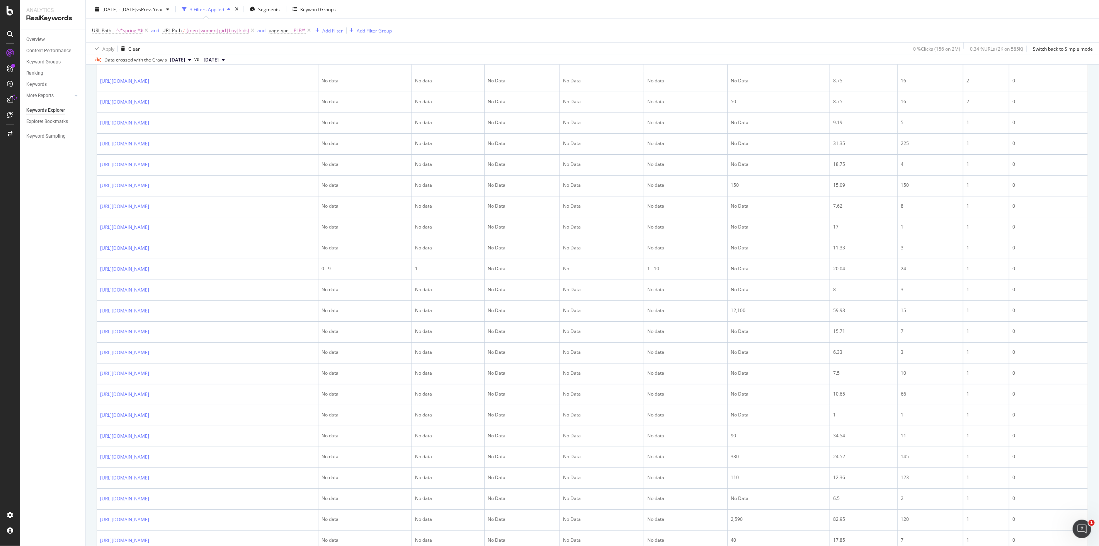
scroll to position [472, 0]
click at [133, 29] on span "^.*spring.*$" at bounding box center [129, 30] width 27 height 11
click at [151, 68] on input "spring" at bounding box center [135, 62] width 73 height 12
type input "summer"
click at [173, 81] on div "Apply" at bounding box center [178, 78] width 12 height 7
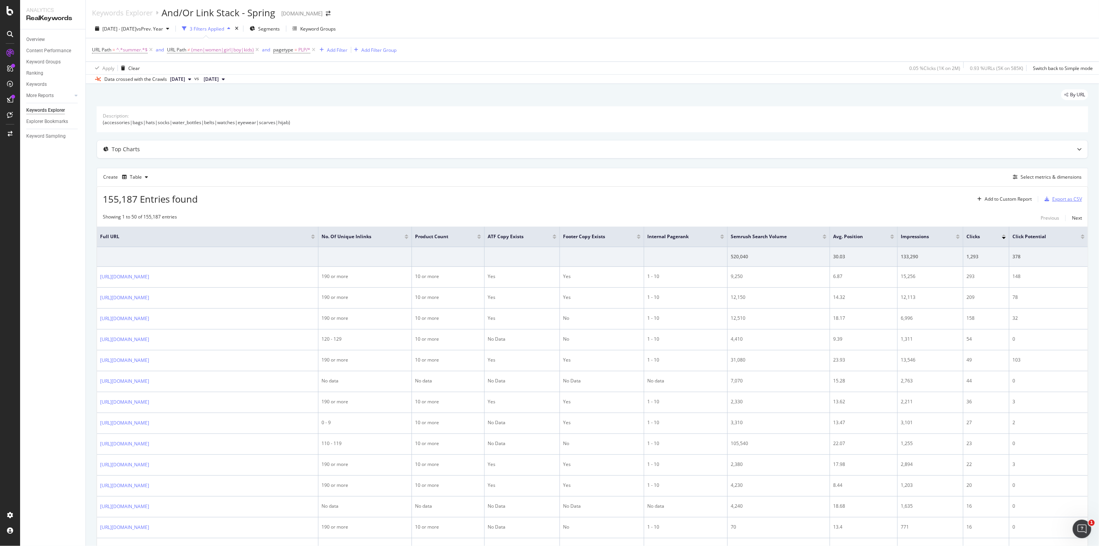
click at [1052, 200] on div "Export as CSV" at bounding box center [1067, 199] width 30 height 7
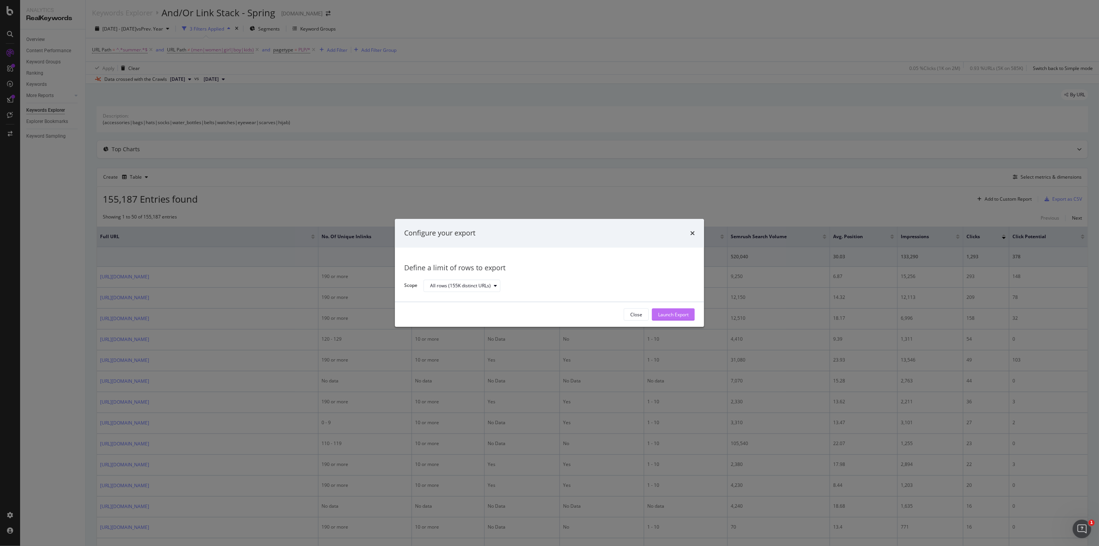
click at [687, 316] on div "Launch Export" at bounding box center [673, 314] width 31 height 7
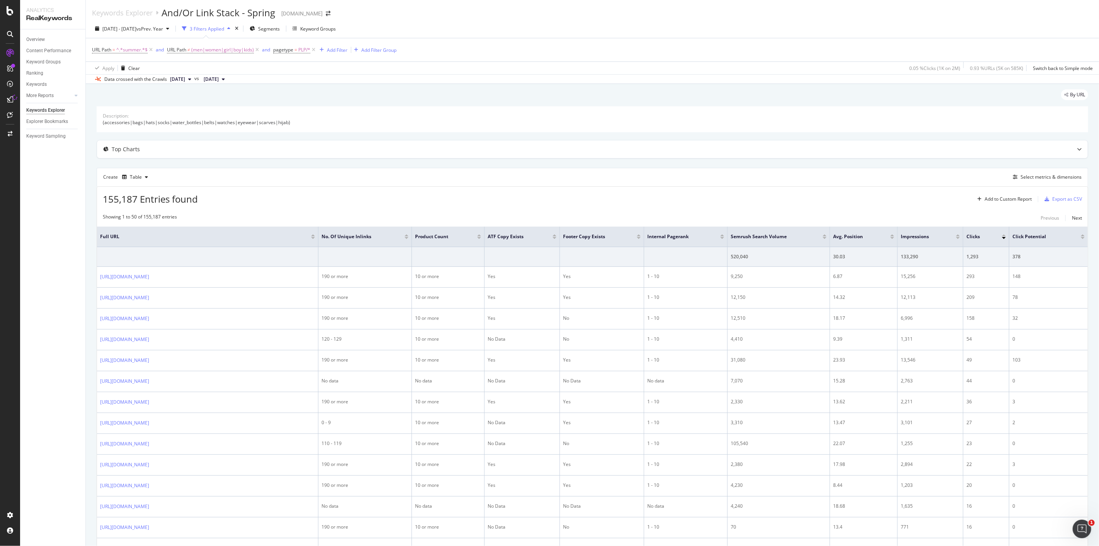
click at [764, 102] on div "By URL" at bounding box center [592, 97] width 991 height 17
click at [882, 185] on div "Create Table Select metrics & dimensions" at bounding box center [592, 177] width 991 height 19
click at [1052, 197] on div "Export as CSV" at bounding box center [1067, 199] width 30 height 7
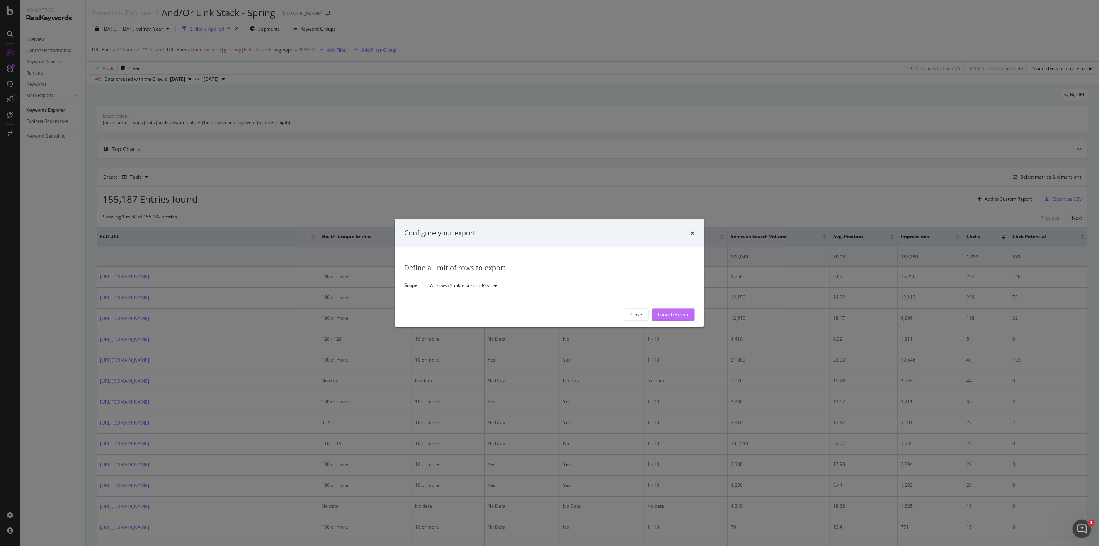
click at [663, 311] on div "Launch Export" at bounding box center [673, 314] width 31 height 7
